Goal: Information Seeking & Learning: Learn about a topic

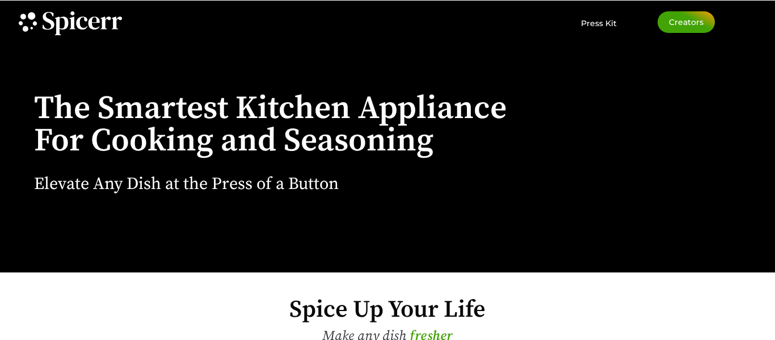
click at [403, 191] on div "The Smartest Kitchen Appliance For Cooking and Seasoning Elevate Any Dish at th…" at bounding box center [283, 137] width 499 height 272
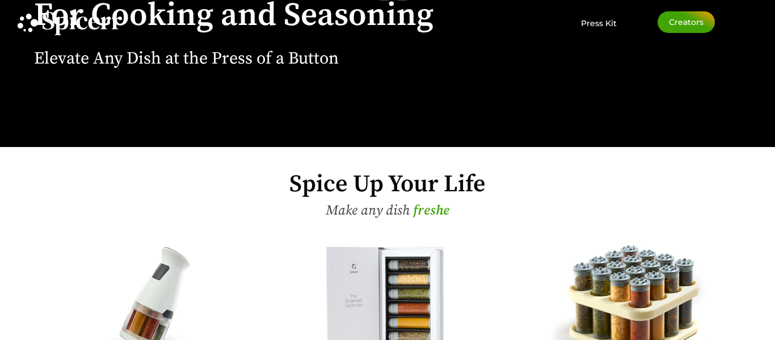
scroll to position [260, 0]
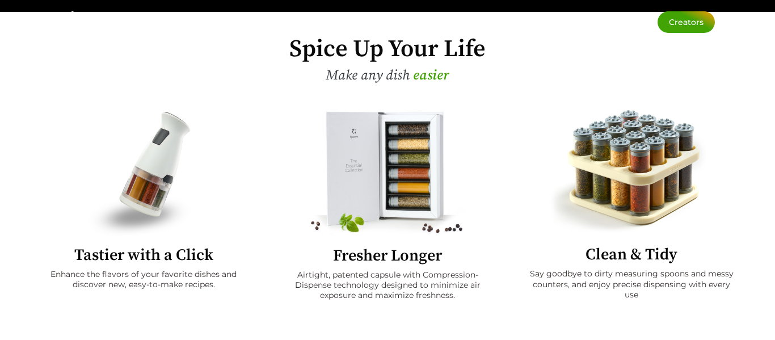
click at [397, 187] on img at bounding box center [387, 173] width 186 height 128
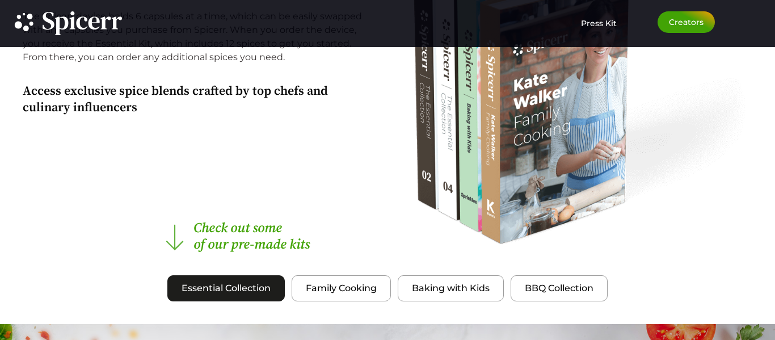
scroll to position [1019, 0]
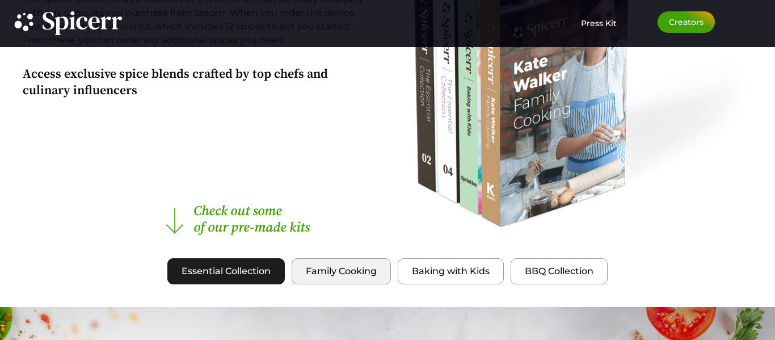
click at [320, 276] on span "Family Cooking" at bounding box center [341, 271] width 71 height 14
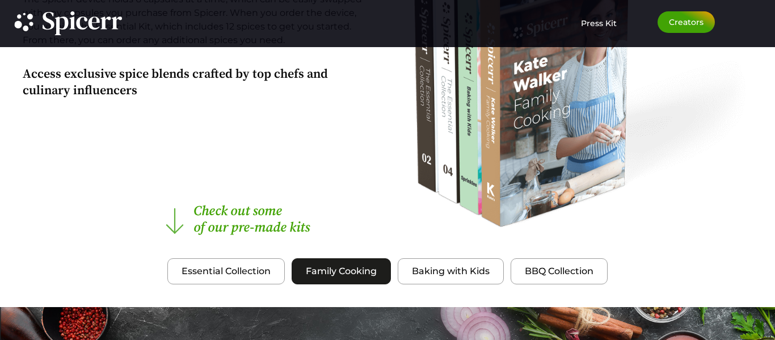
click at [368, 274] on span "Family Cooking" at bounding box center [341, 271] width 71 height 14
click at [539, 270] on span "BBQ Collection" at bounding box center [558, 271] width 69 height 14
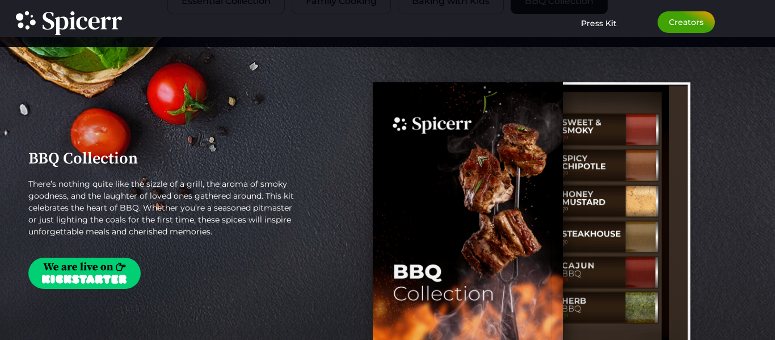
scroll to position [1292, 0]
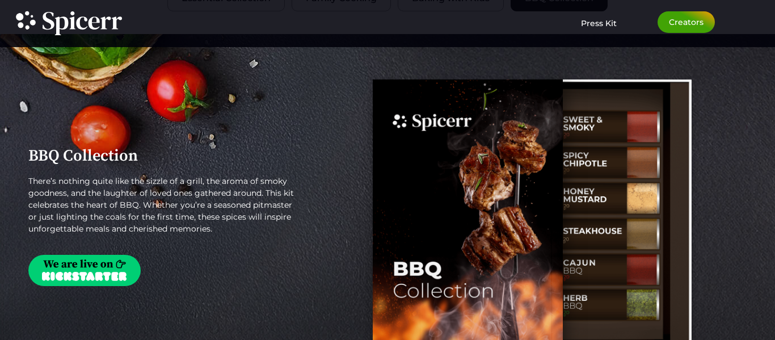
click at [108, 278] on img "Tabs. Open items with Enter or Space, close with Escape and navigate using the …" at bounding box center [84, 270] width 112 height 31
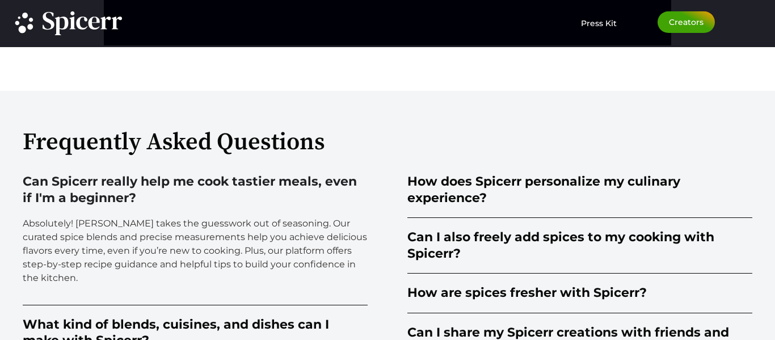
scroll to position [2548, 0]
